Goal: Task Accomplishment & Management: Manage account settings

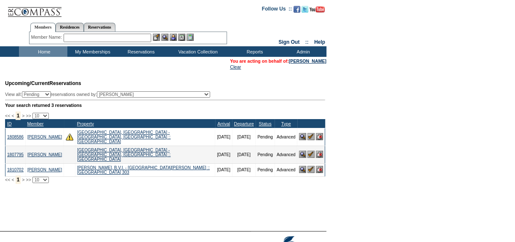
click at [96, 38] on input "text" at bounding box center [108, 38] width 88 height 8
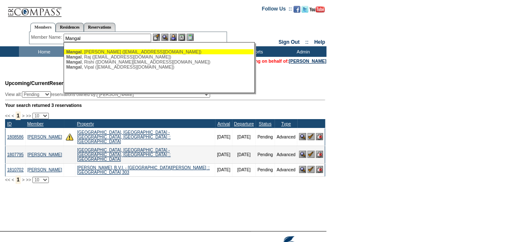
click at [97, 50] on div "Mangal , Anshul (amangal@gmail.com)" at bounding box center [158, 51] width 185 height 5
type input "Mangal, Anshul (amangal@gmail.com)"
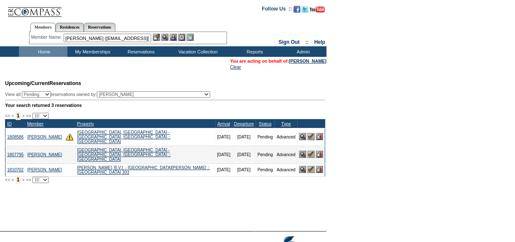
click at [177, 35] on img at bounding box center [173, 37] width 7 height 7
click at [169, 36] on img at bounding box center [164, 37] width 7 height 7
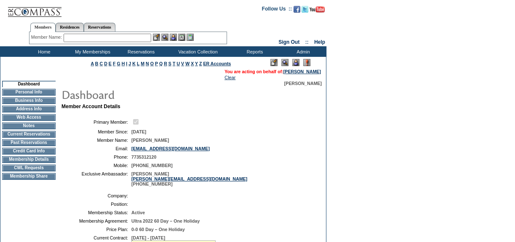
click at [51, 138] on td "Current Reservations" at bounding box center [29, 134] width 54 height 7
